Goal: Information Seeking & Learning: Find specific fact

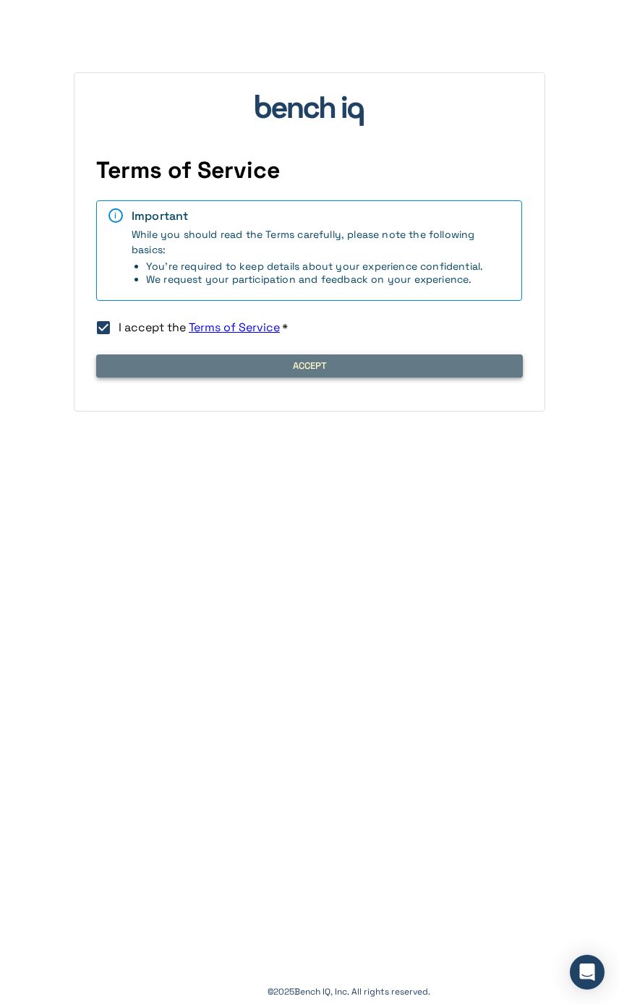
click at [198, 368] on button "Accept" at bounding box center [309, 366] width 427 height 23
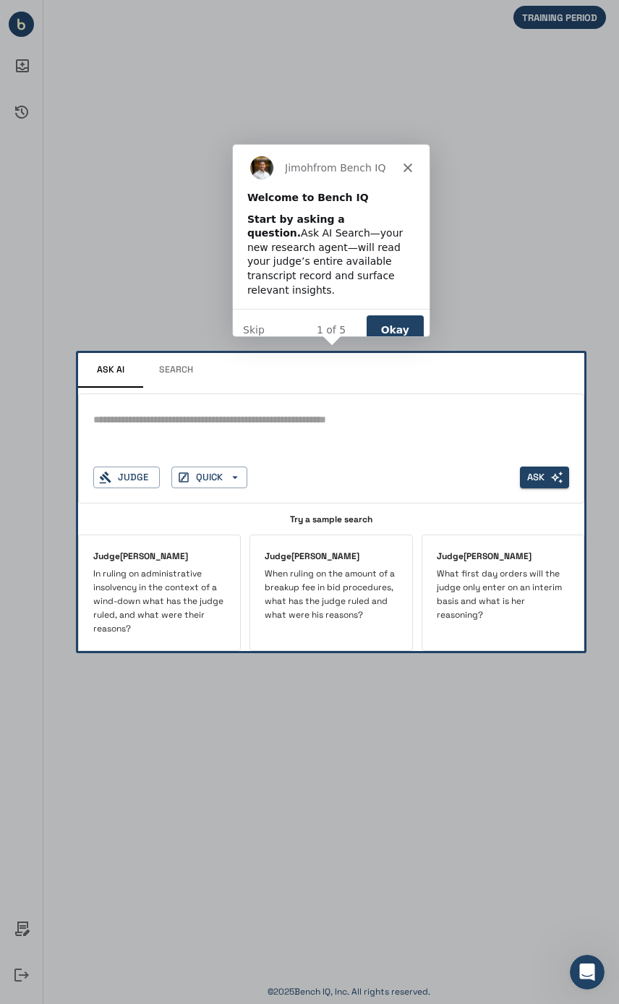
click at [142, 432] on div "Product tour overlay" at bounding box center [309, 502] width 619 height 1004
click at [394, 314] on button "Okay" at bounding box center [394, 329] width 57 height 30
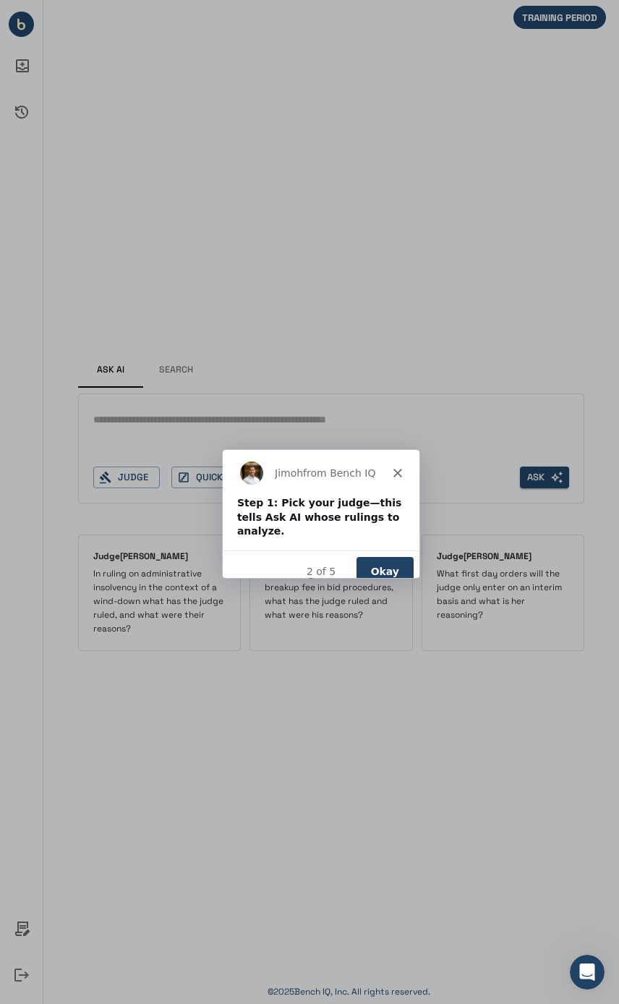
click at [397, 556] on button "Okay" at bounding box center [384, 571] width 57 height 30
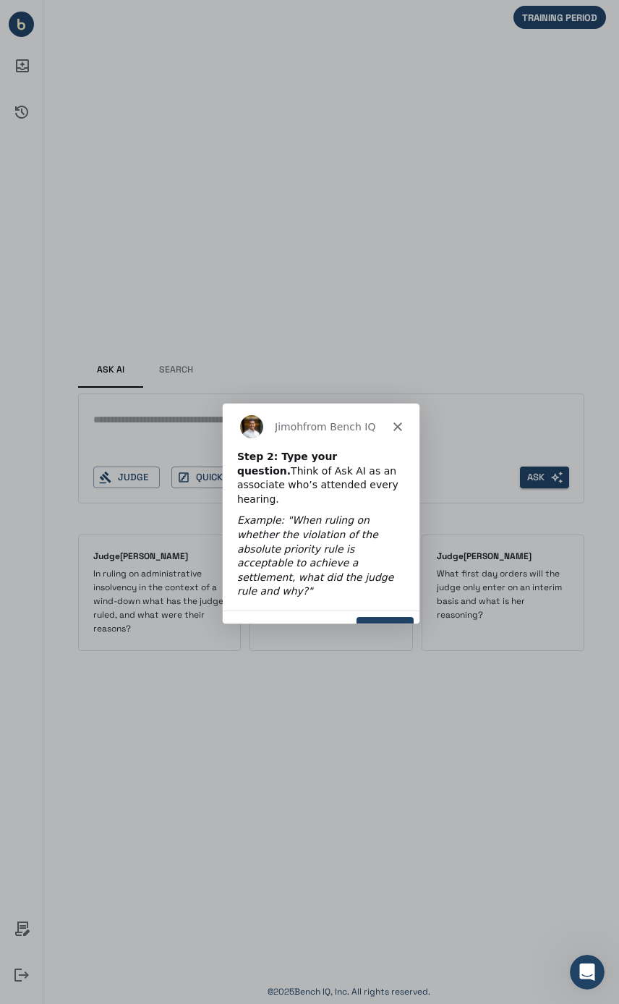
click at [403, 616] on button "Okay" at bounding box center [384, 631] width 57 height 30
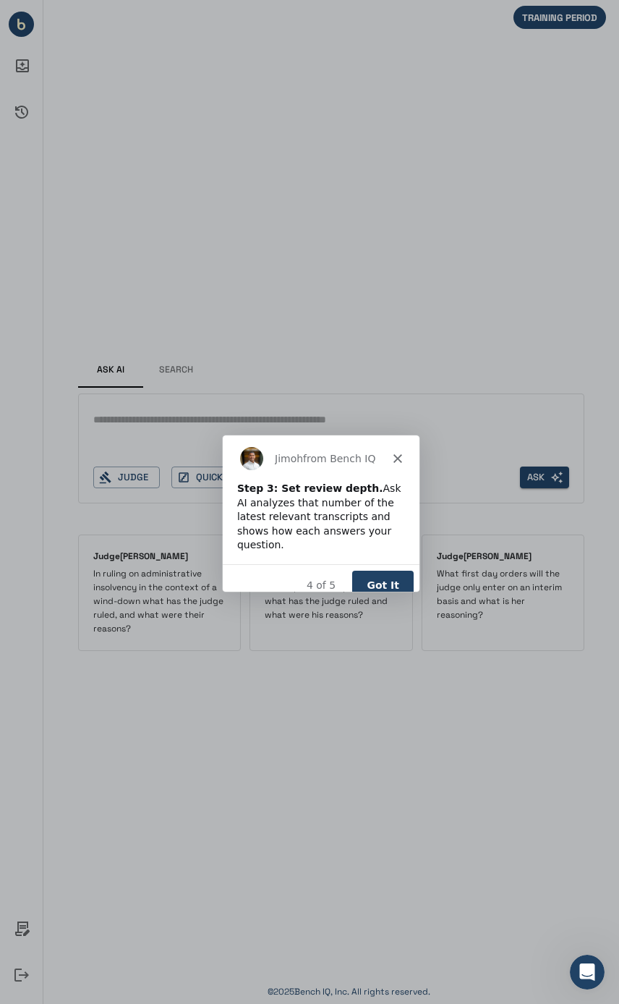
click at [389, 570] on button "Got It" at bounding box center [383, 585] width 62 height 30
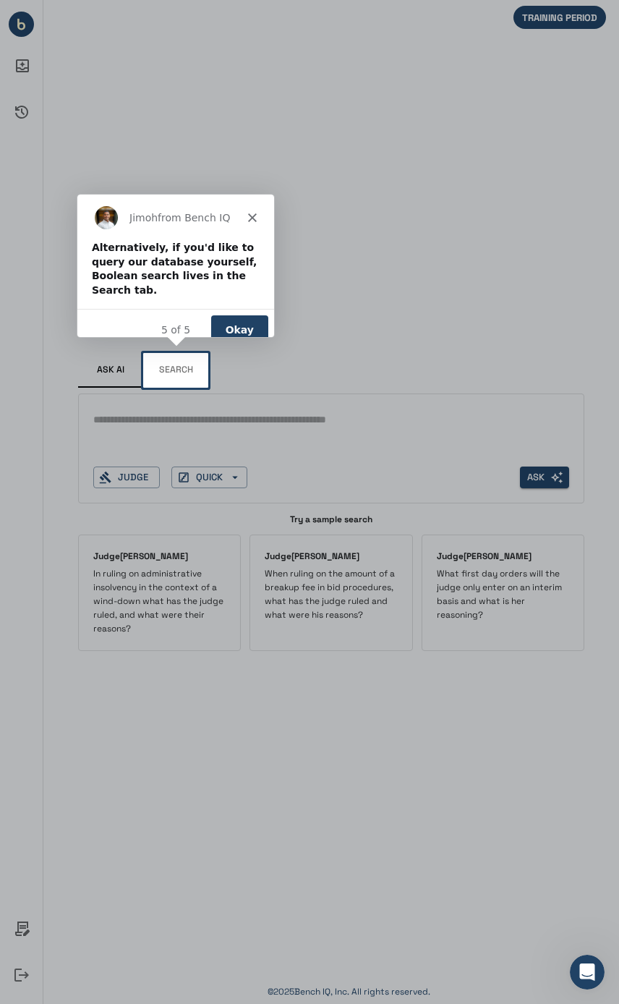
click at [240, 318] on button "Okay" at bounding box center [239, 329] width 57 height 30
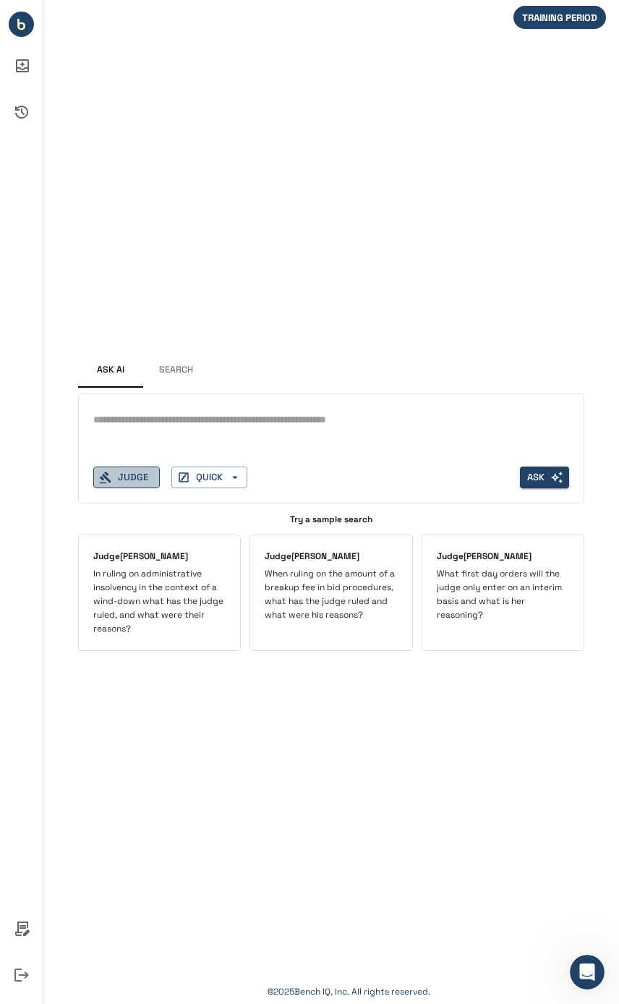
click at [113, 474] on button "Judge" at bounding box center [126, 478] width 67 height 22
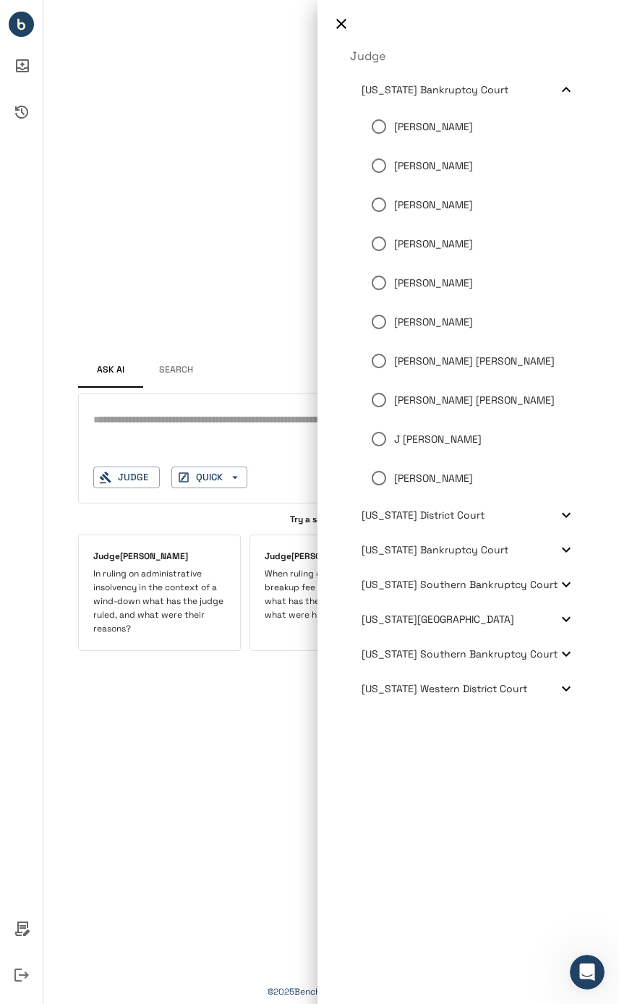
click at [458, 199] on p "Craig T Goldblatt" at bounding box center [433, 205] width 79 height 15
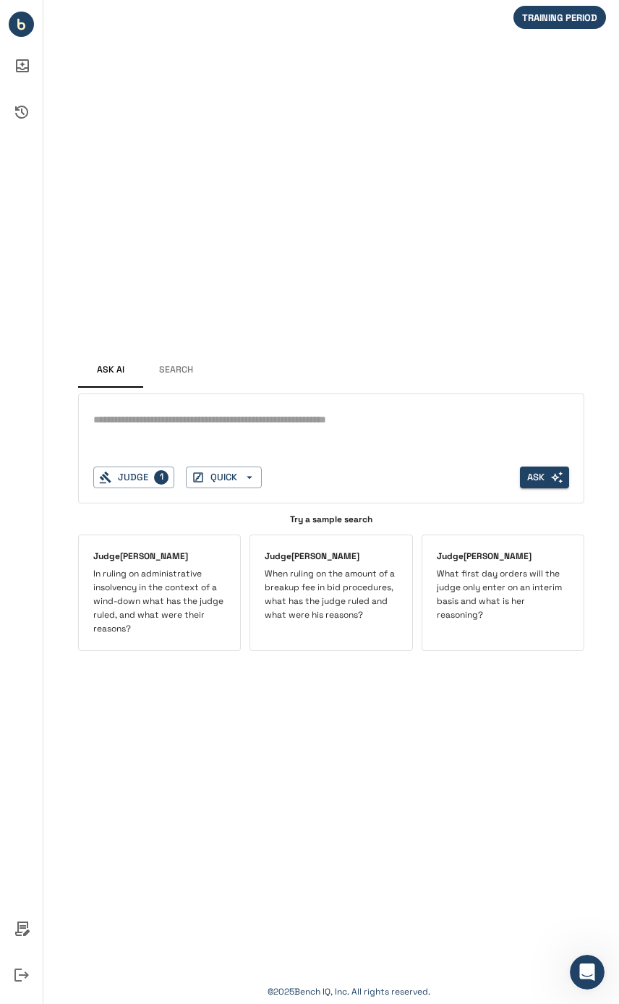
click at [177, 437] on div "*" at bounding box center [331, 432] width 476 height 46
click at [173, 425] on textarea at bounding box center [331, 420] width 476 height 17
type textarea "**********"
click at [131, 475] on button "Judge" at bounding box center [126, 478] width 67 height 22
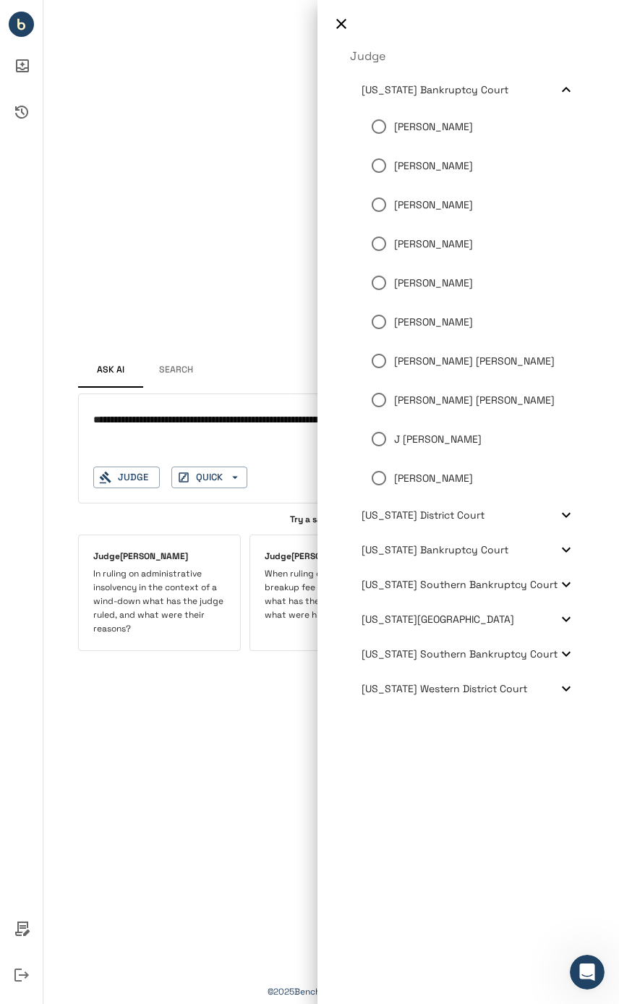
click at [203, 382] on div at bounding box center [309, 502] width 619 height 1004
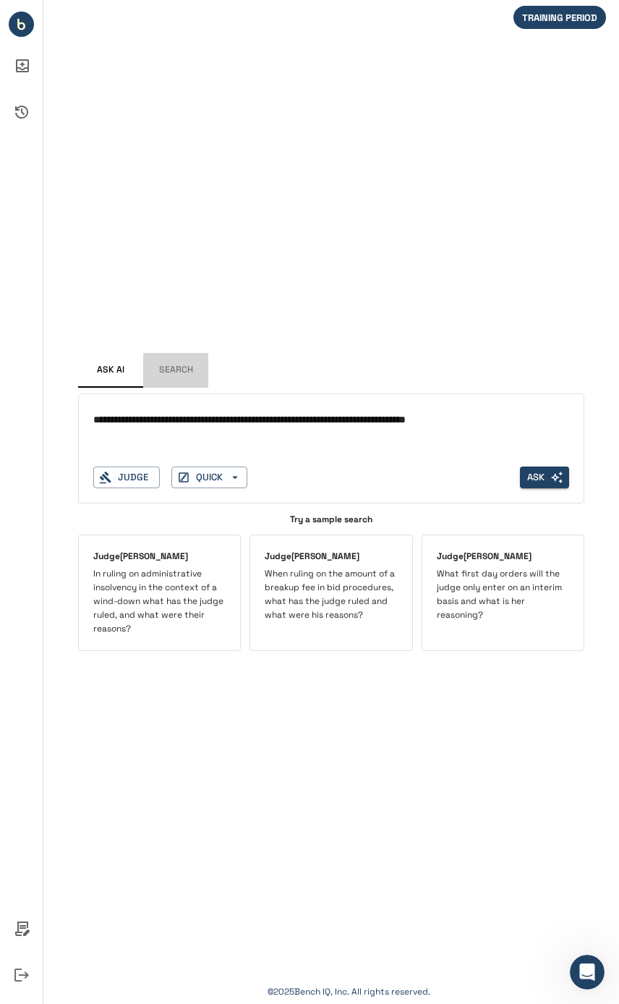
click at [179, 366] on button "Search" at bounding box center [175, 370] width 65 height 35
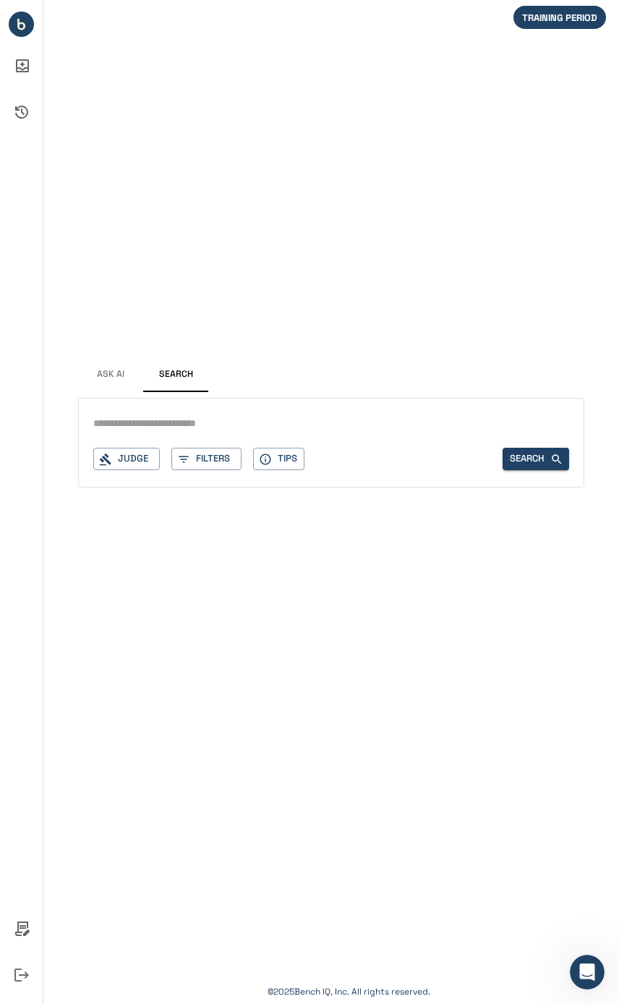
click at [179, 435] on div "Judge Filters Tips Search" at bounding box center [331, 443] width 507 height 90
click at [144, 423] on input "text" at bounding box center [331, 423] width 476 height 21
type input "**********"
click at [515, 457] on button "Search" at bounding box center [536, 459] width 67 height 22
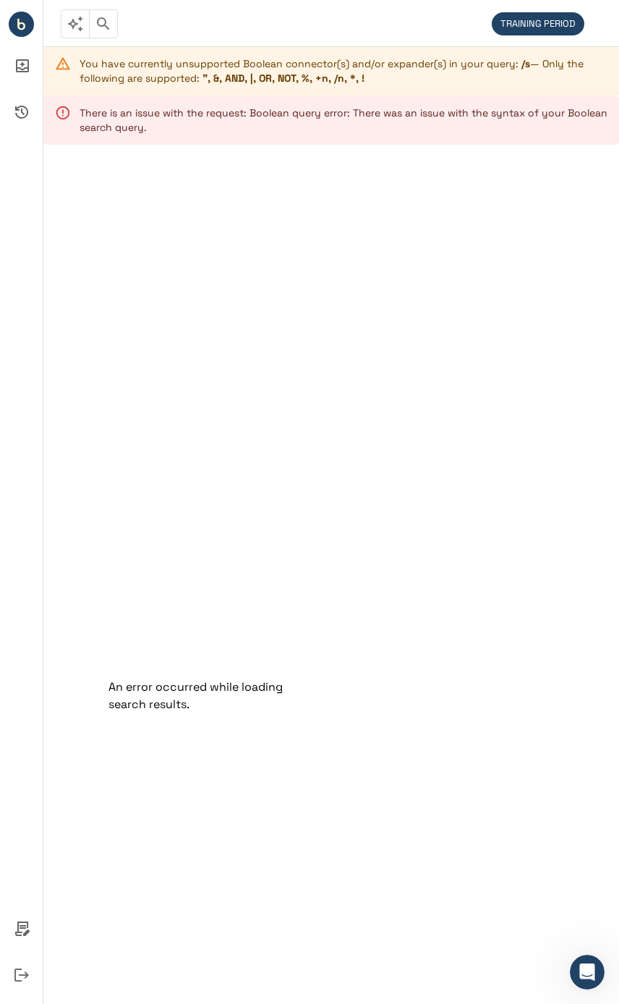
click at [100, 26] on icon "button" at bounding box center [103, 23] width 17 height 17
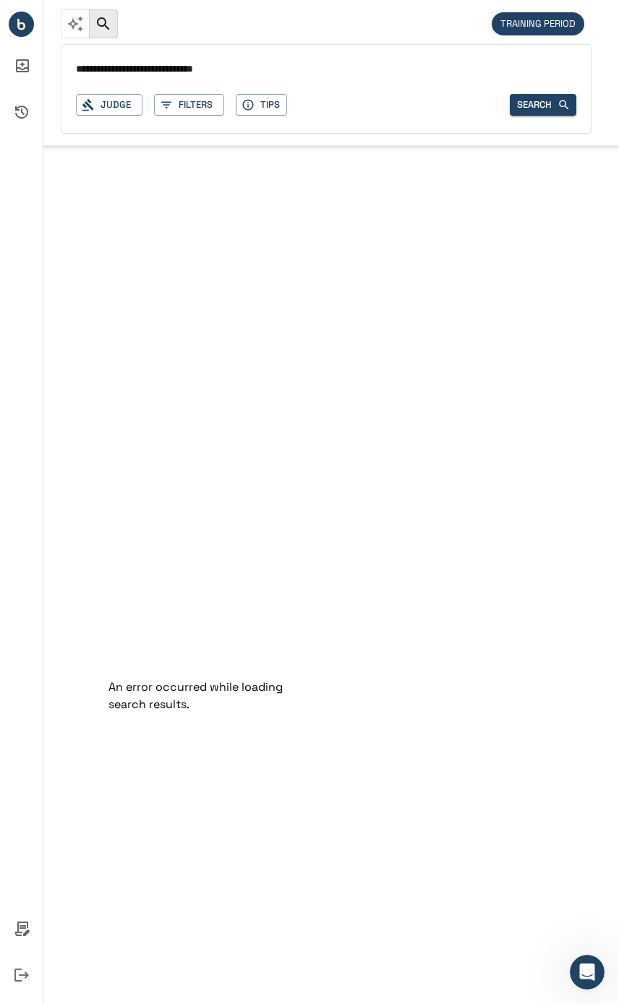
click at [127, 66] on input "**********" at bounding box center [326, 69] width 501 height 21
type input "**********"
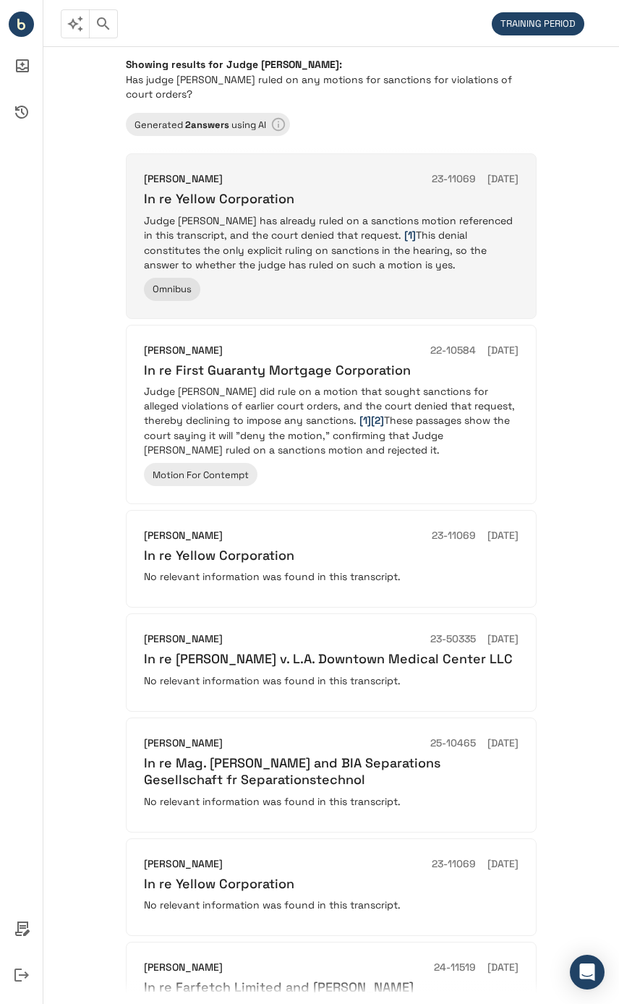
click at [287, 246] on p "Judge Goldblatt has already ruled on a sanctions motion referenced in this tran…" at bounding box center [331, 242] width 375 height 59
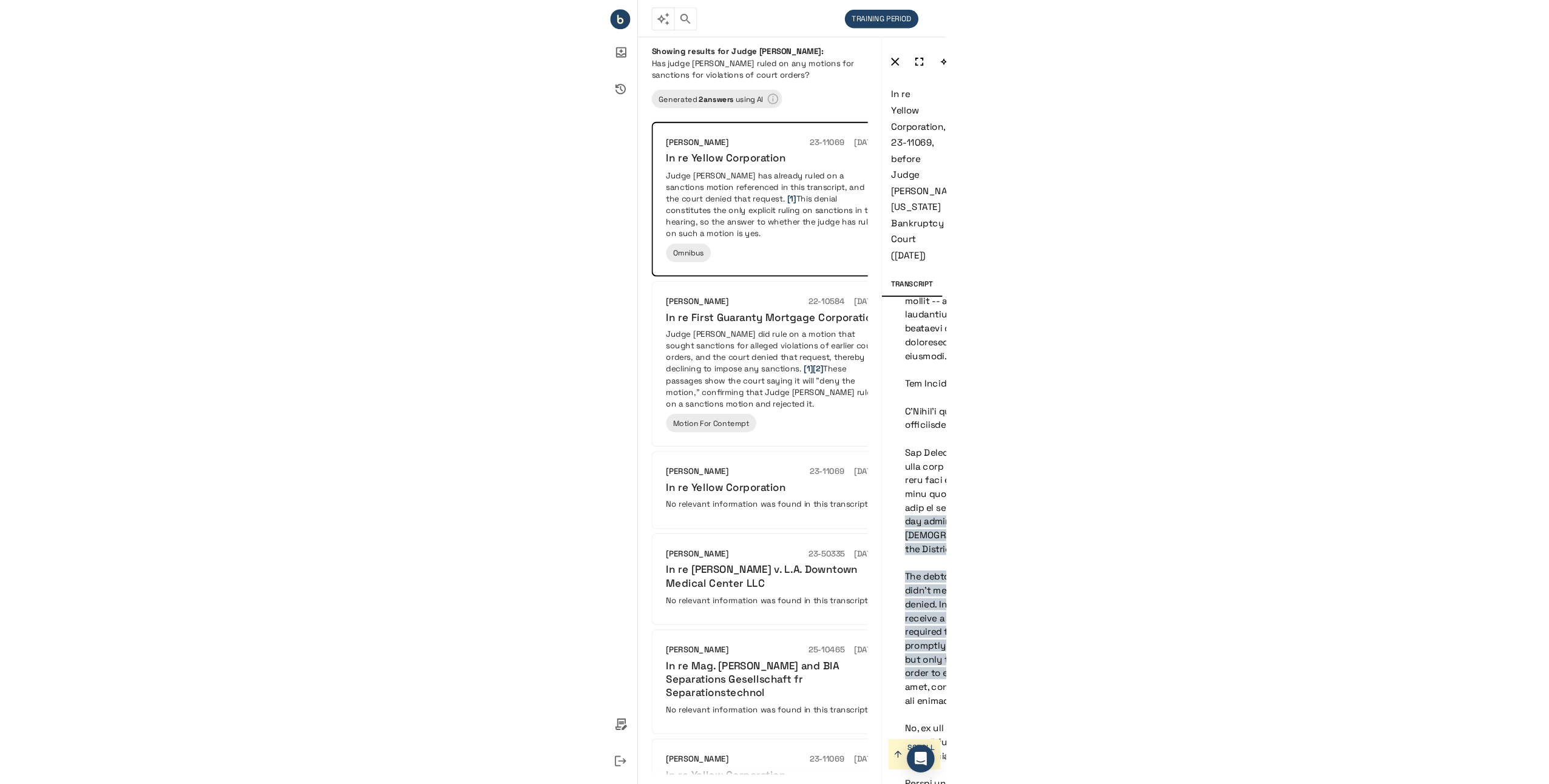
scroll to position [6951, 0]
